Goal: Navigation & Orientation: Find specific page/section

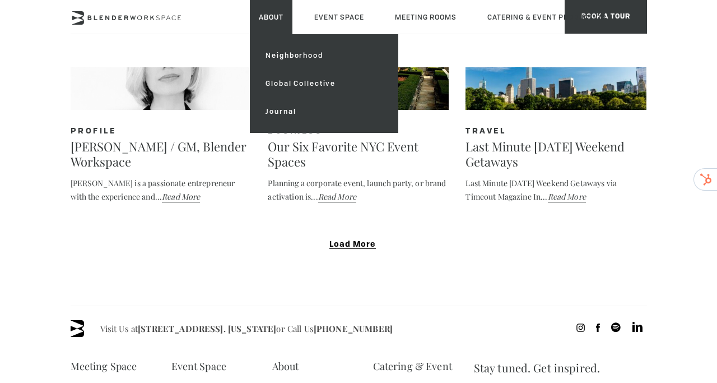
scroll to position [2467, 0]
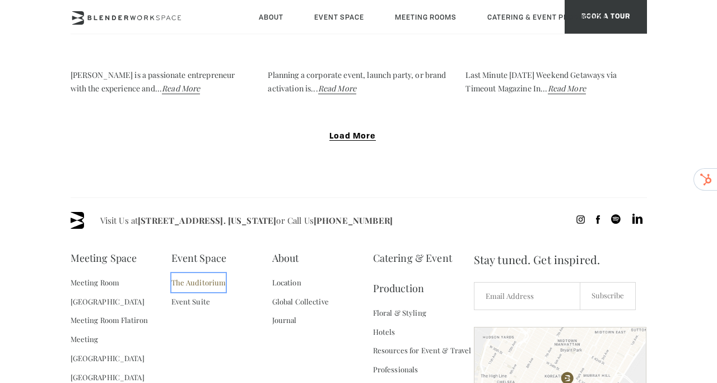
click at [178, 273] on link "The Auditorium" at bounding box center [198, 282] width 55 height 19
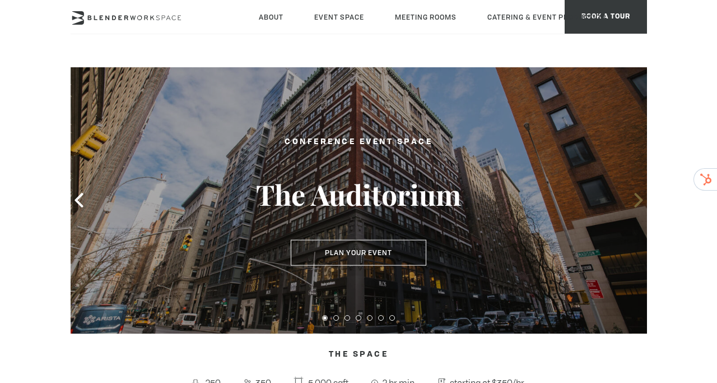
click at [637, 198] on icon at bounding box center [638, 200] width 15 height 15
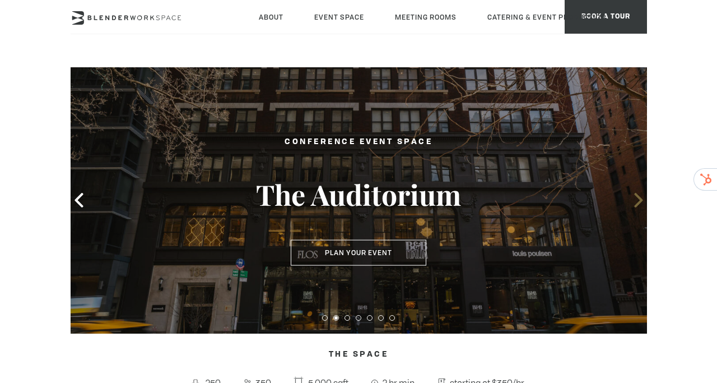
click at [637, 198] on icon at bounding box center [638, 200] width 15 height 15
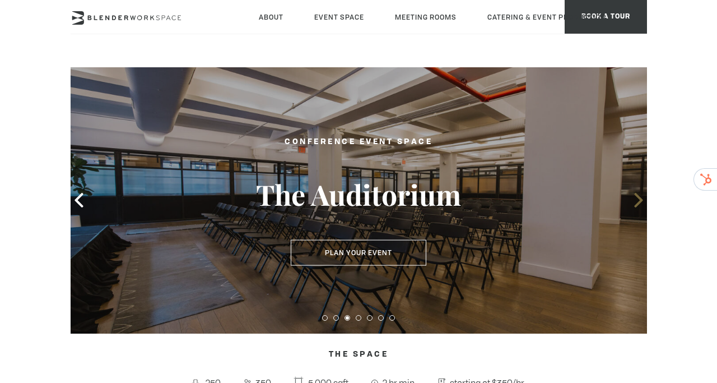
click at [637, 198] on icon at bounding box center [638, 200] width 15 height 15
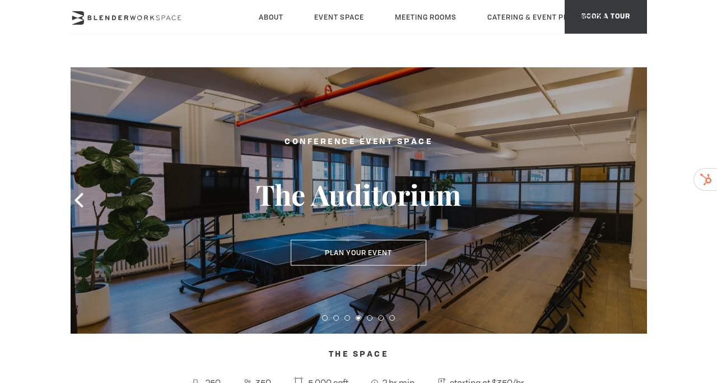
click at [637, 198] on icon at bounding box center [638, 200] width 15 height 15
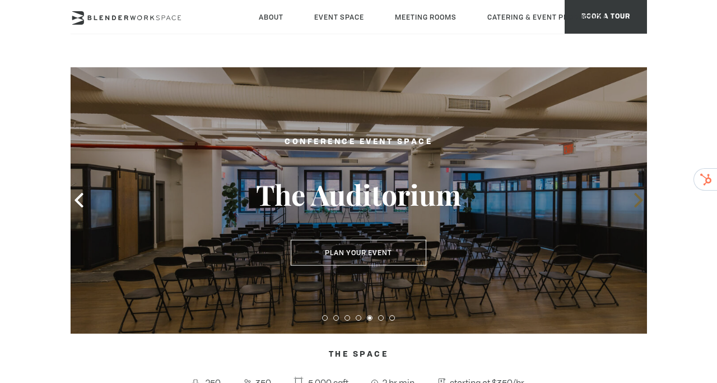
click at [637, 198] on icon at bounding box center [638, 200] width 15 height 15
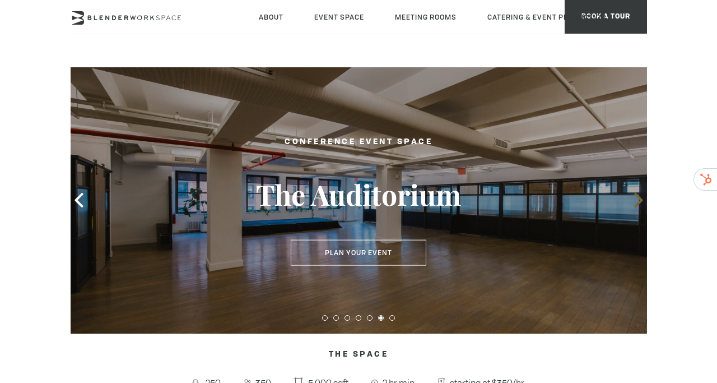
click at [637, 198] on icon at bounding box center [638, 200] width 15 height 15
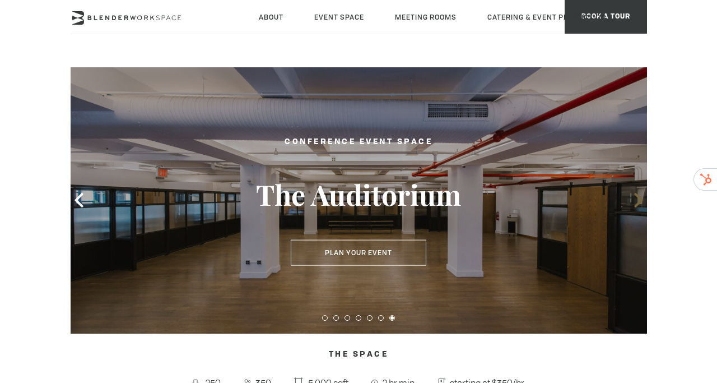
click at [637, 198] on icon at bounding box center [638, 200] width 15 height 15
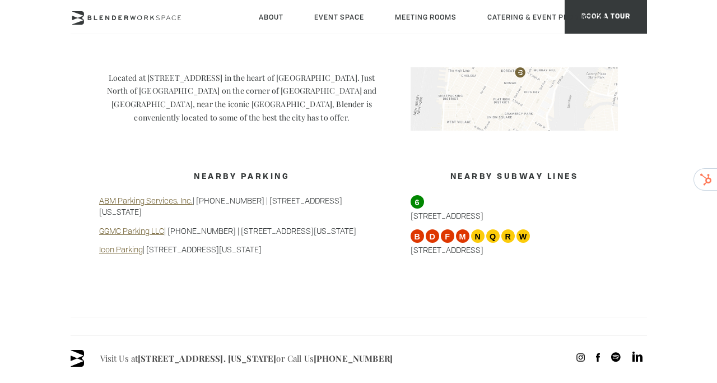
scroll to position [773, 0]
